Goal: Check status: Check status

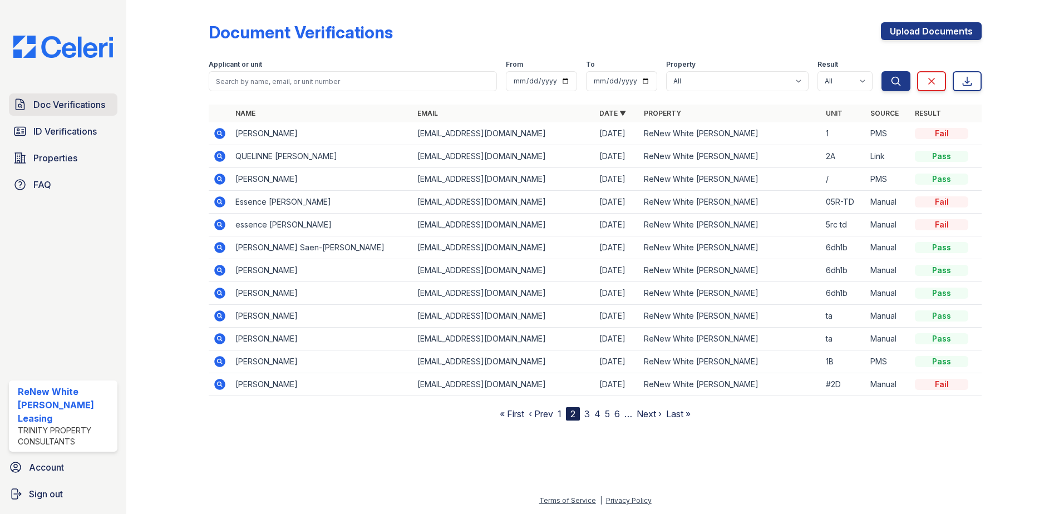
click at [43, 108] on span "Doc Verifications" at bounding box center [69, 104] width 72 height 13
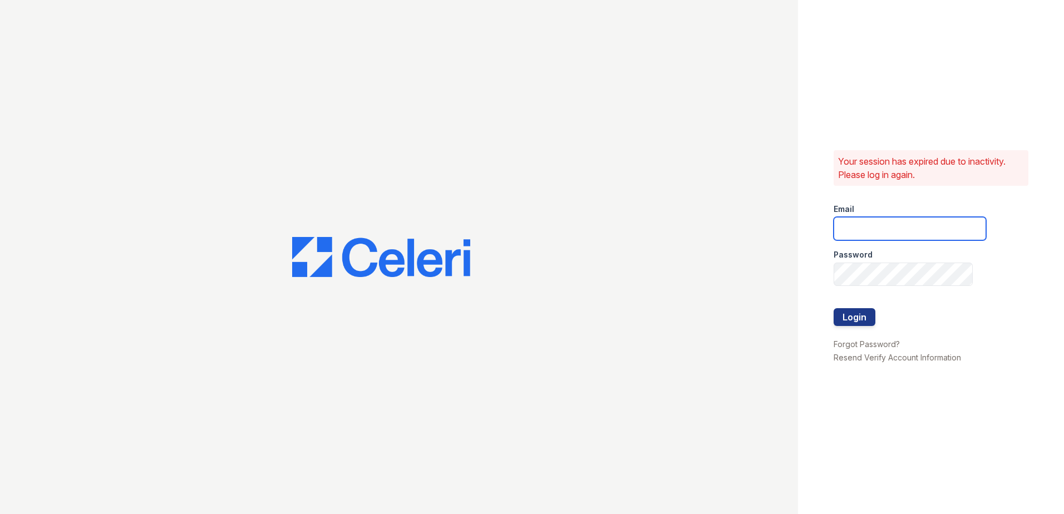
type input "[EMAIL_ADDRESS][DOMAIN_NAME]"
click at [864, 319] on button "Login" at bounding box center [855, 317] width 42 height 18
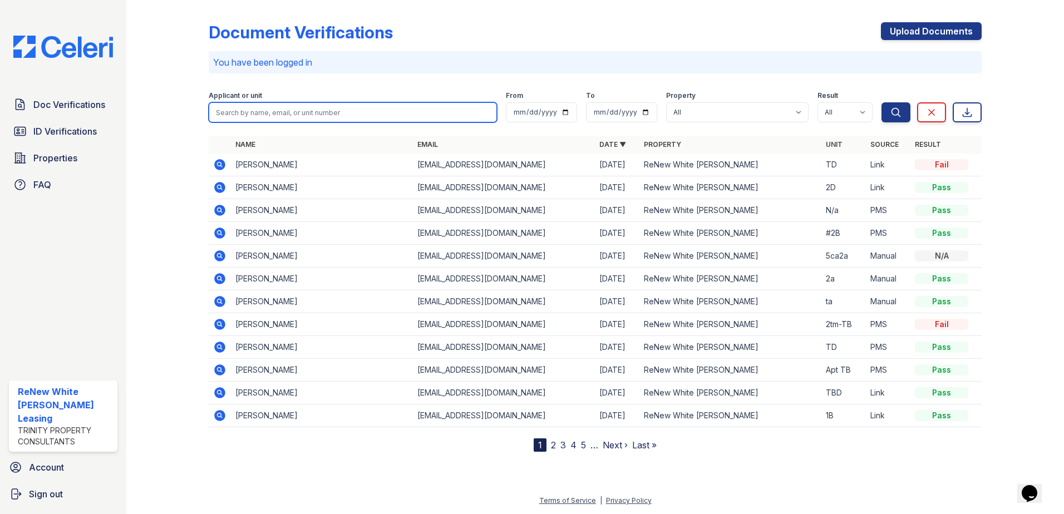
click at [329, 114] on input "search" at bounding box center [353, 112] width 288 height 20
type input "yong"
click at [882, 102] on button "Search" at bounding box center [896, 112] width 29 height 20
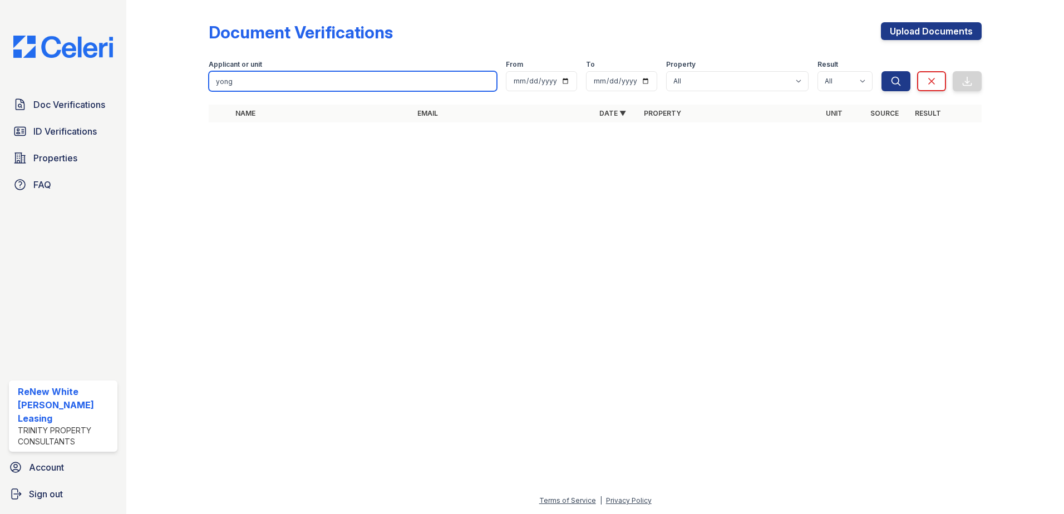
drag, startPoint x: 296, startPoint y: 77, endPoint x: 182, endPoint y: 94, distance: 114.8
click at [182, 94] on div "Document Verifications Upload Documents Filter Applicant or unit yong From To P…" at bounding box center [595, 75] width 902 height 151
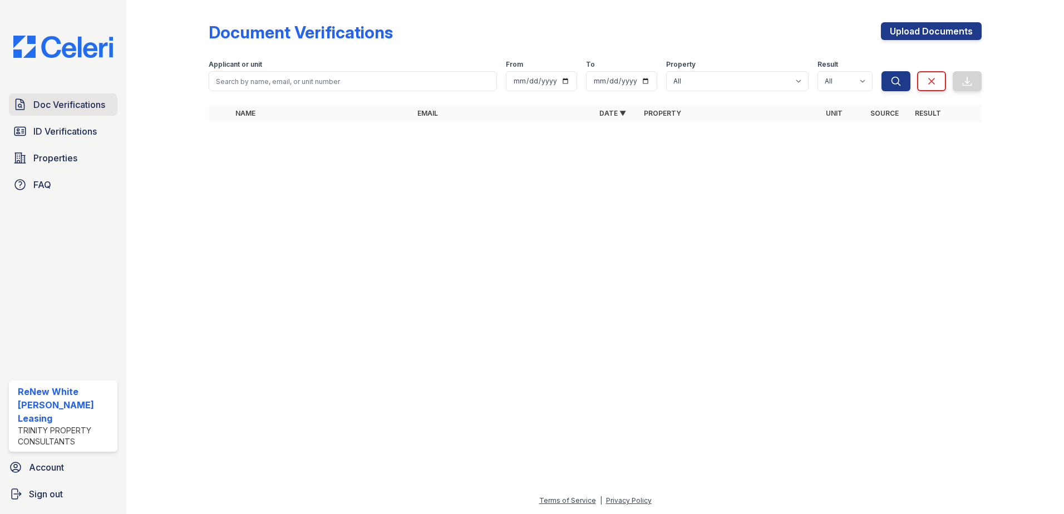
click at [55, 104] on span "Doc Verifications" at bounding box center [69, 104] width 72 height 13
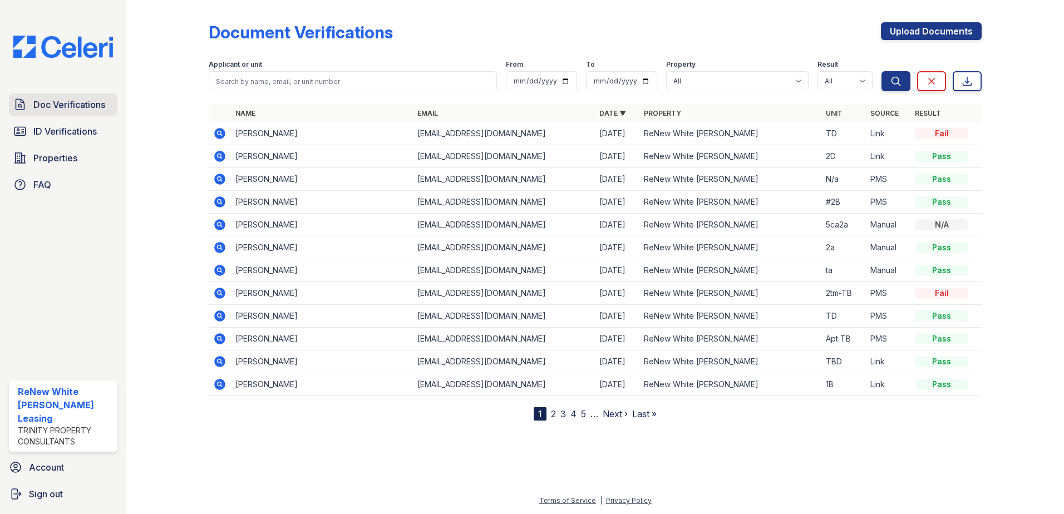
click at [54, 103] on span "Doc Verifications" at bounding box center [69, 104] width 72 height 13
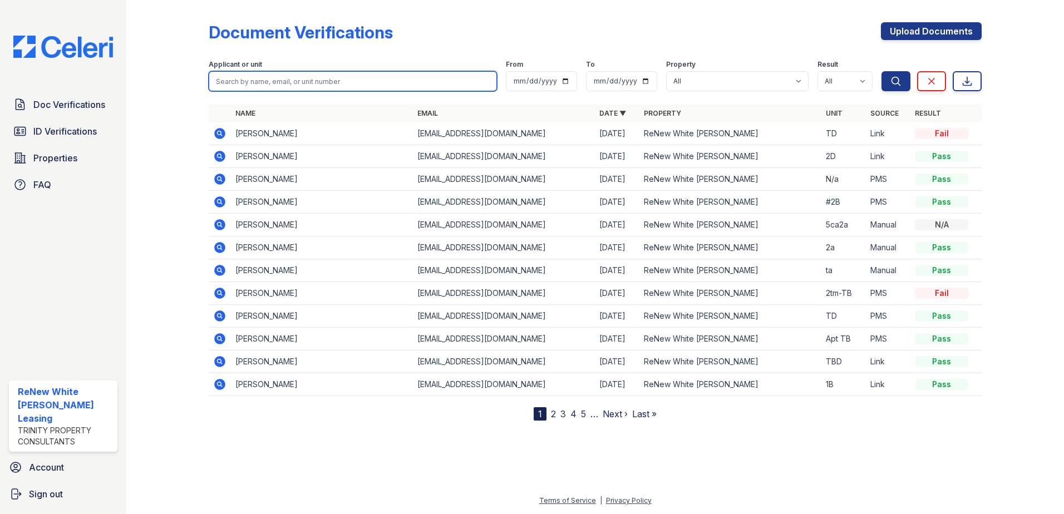
click at [332, 87] on input "search" at bounding box center [353, 81] width 288 height 20
type input "lala"
click at [882, 71] on button "Search" at bounding box center [896, 81] width 29 height 20
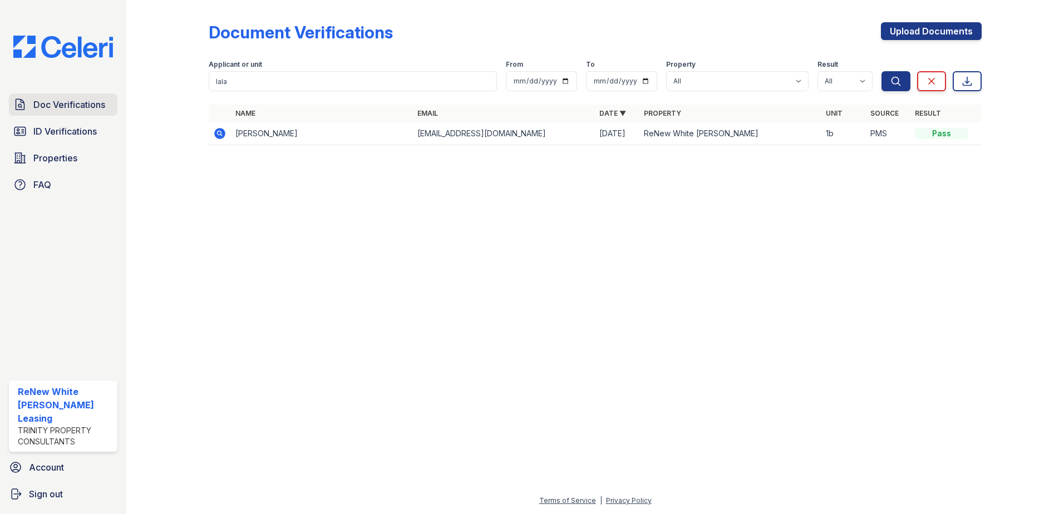
click at [73, 110] on span "Doc Verifications" at bounding box center [69, 104] width 72 height 13
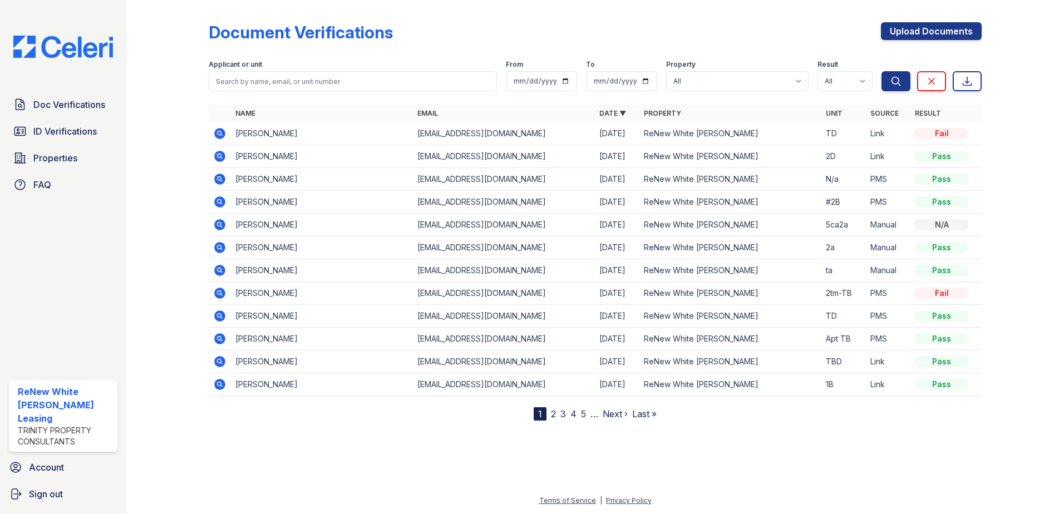
click at [225, 339] on icon at bounding box center [219, 338] width 11 height 11
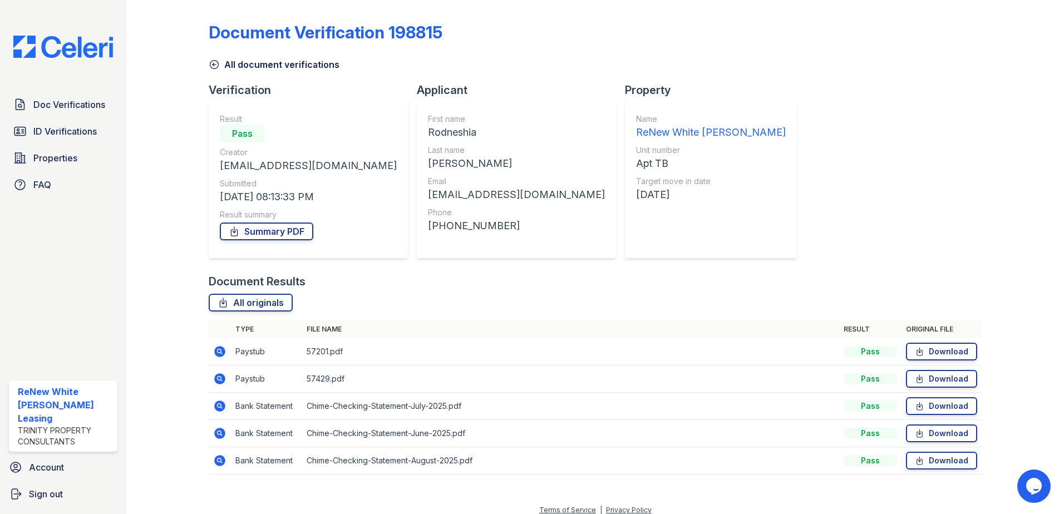
click at [221, 355] on icon at bounding box center [219, 351] width 11 height 11
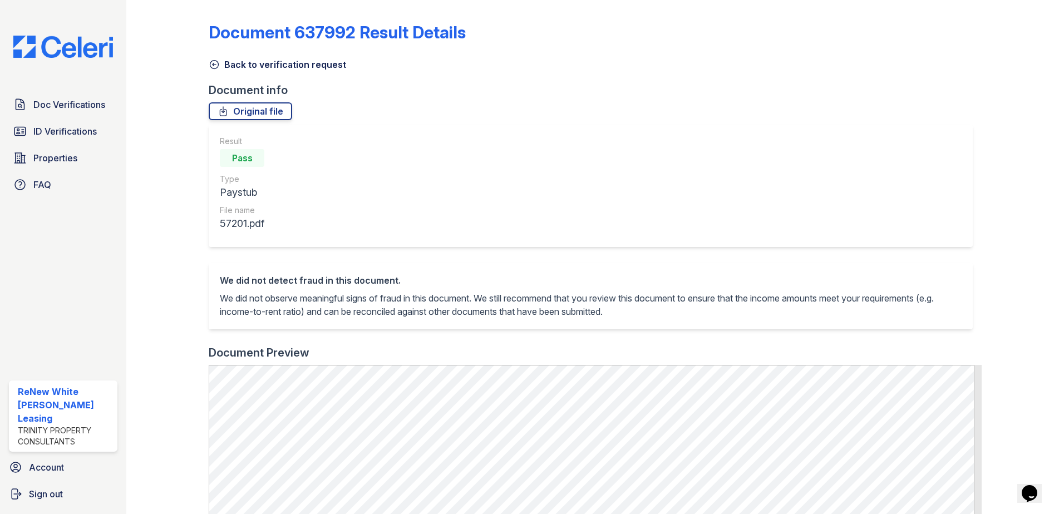
click at [215, 75] on div "Document 637992 Result Details Back to verification request Document info Origi…" at bounding box center [595, 441] width 773 height 875
click at [216, 65] on icon at bounding box center [214, 64] width 11 height 11
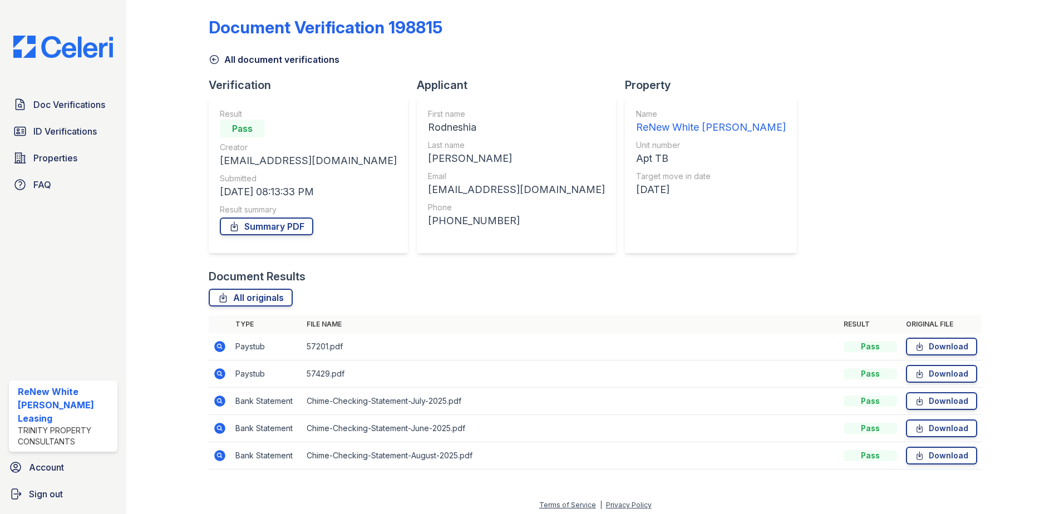
scroll to position [9, 0]
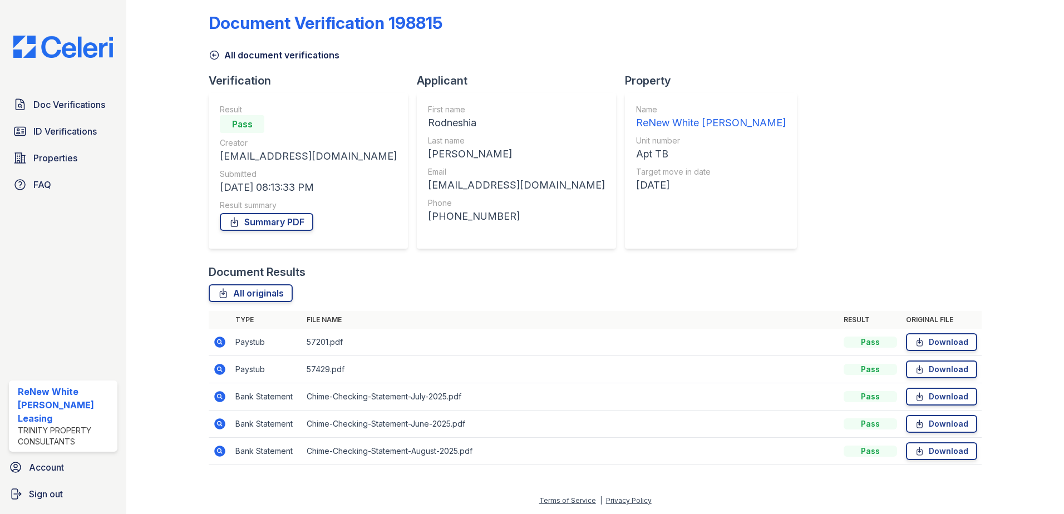
click at [218, 368] on icon at bounding box center [219, 368] width 3 height 3
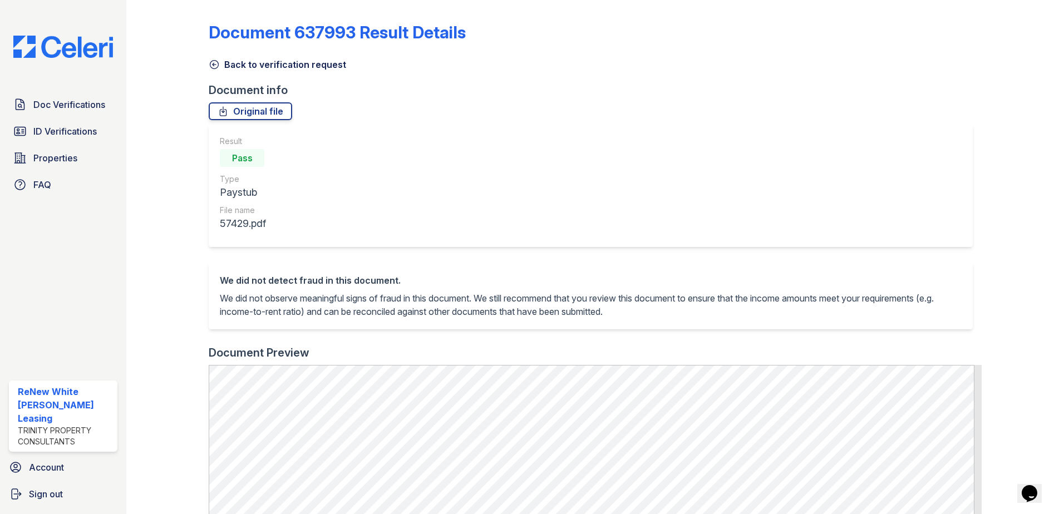
click at [209, 64] on icon at bounding box center [214, 64] width 11 height 11
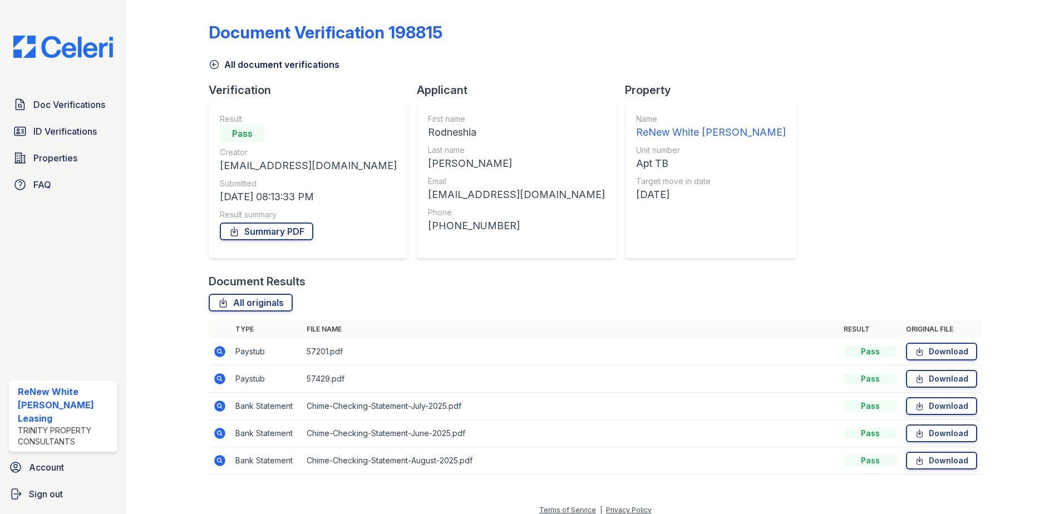
click at [216, 352] on icon at bounding box center [219, 351] width 11 height 11
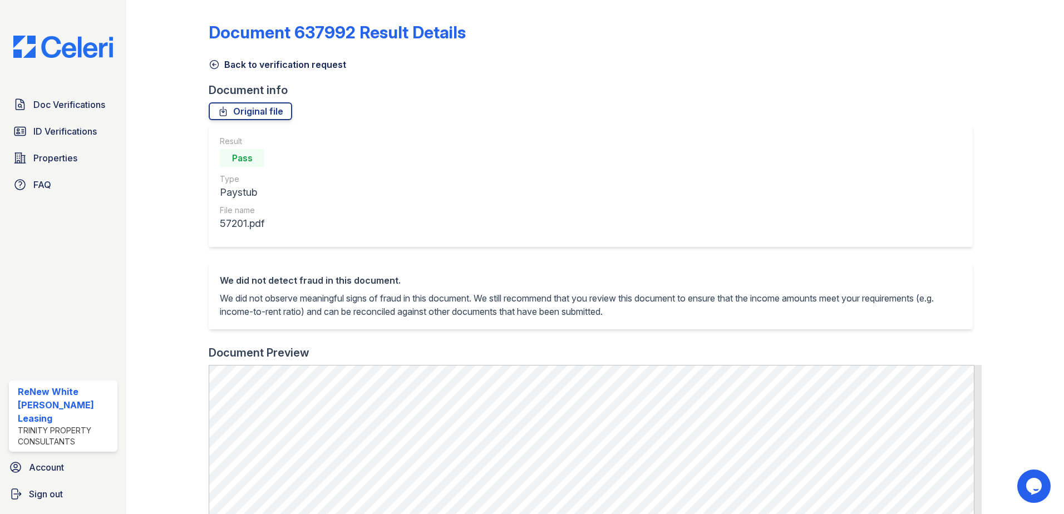
click at [215, 67] on icon at bounding box center [214, 64] width 11 height 11
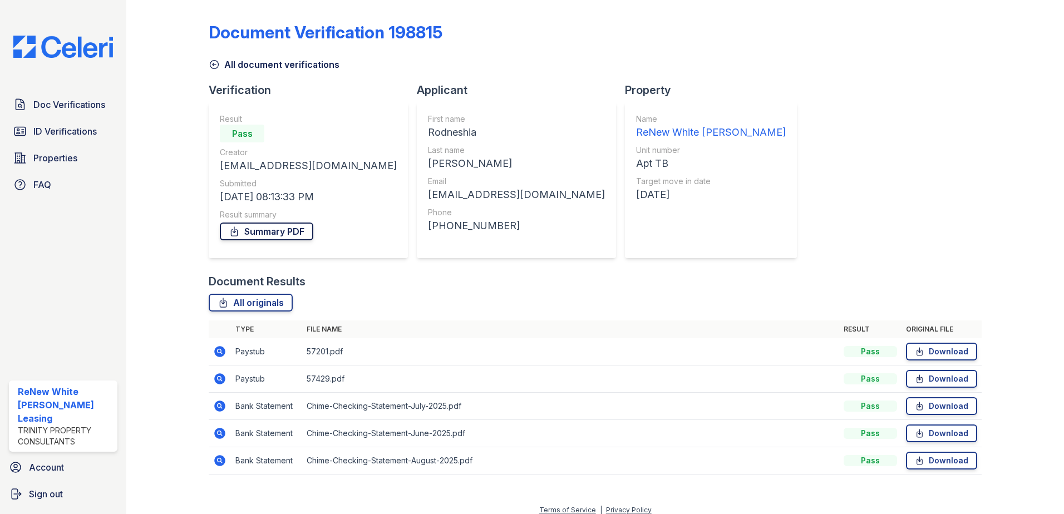
click at [257, 233] on link "Summary PDF" at bounding box center [266, 232] width 93 height 18
